Goal: Understand process/instructions: Learn how to perform a task or action

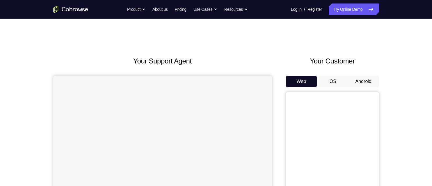
scroll to position [39, 0]
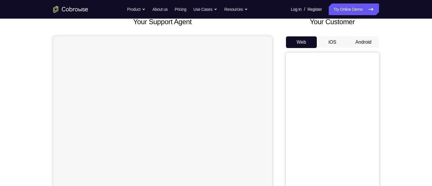
click at [370, 43] on button "Android" at bounding box center [363, 42] width 31 height 12
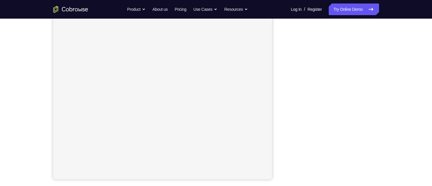
scroll to position [92, 0]
click at [342, 13] on link "Try Online Demo" at bounding box center [354, 9] width 50 height 12
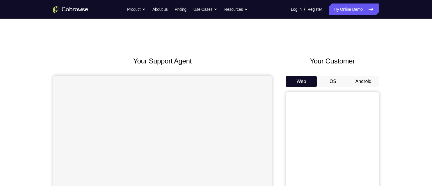
click at [372, 81] on button "Android" at bounding box center [363, 82] width 31 height 12
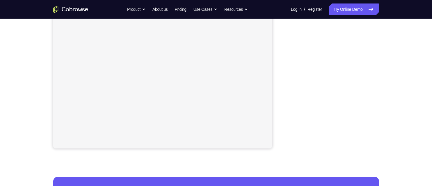
scroll to position [123, 0]
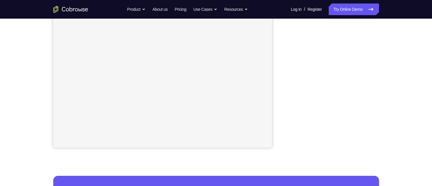
click at [421, 42] on div "Your Support Agent Your Customer Web iOS Android Next Steps We’d be happy to gi…" at bounding box center [216, 88] width 432 height 384
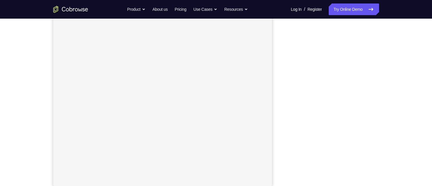
scroll to position [0, 0]
